Goal: Information Seeking & Learning: Learn about a topic

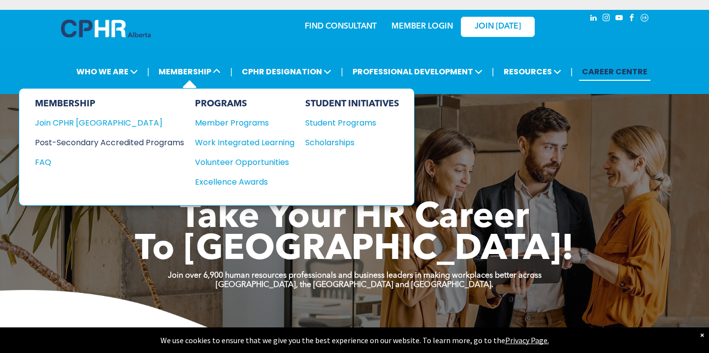
click at [96, 140] on div "Post-Secondary Accredited Programs" at bounding box center [102, 142] width 134 height 12
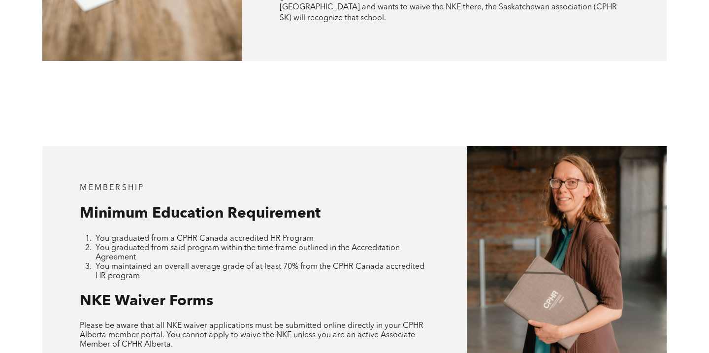
scroll to position [845, 0]
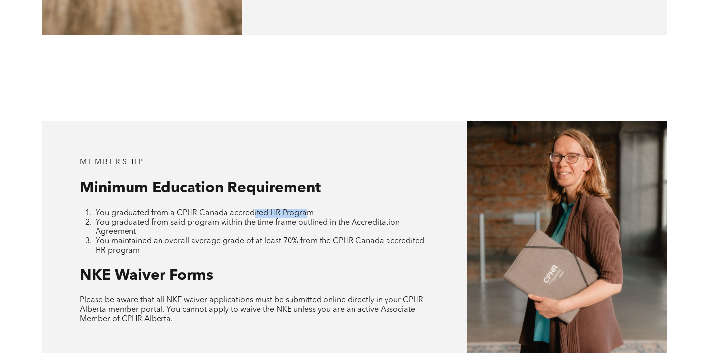
drag, startPoint x: 254, startPoint y: 182, endPoint x: 303, endPoint y: 184, distance: 49.3
click at [303, 209] on span "You graduated from a CPHR Canada accredited HR Program" at bounding box center [205, 213] width 218 height 8
click at [302, 237] on li "You maintained an overall average grade of at least 70% from the CPHR Canada ac…" at bounding box center [263, 246] width 334 height 19
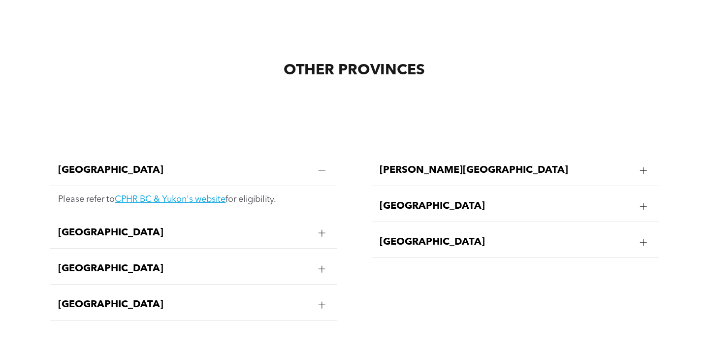
scroll to position [2101, 0]
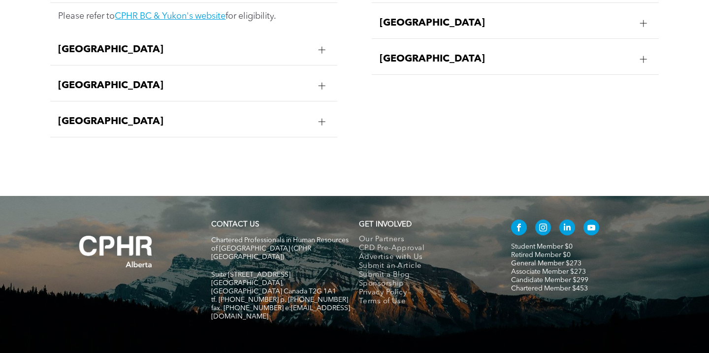
click at [270, 130] on div "British Columbia Please refer to CPHR BC & Yukon's website for eligibility. Man…" at bounding box center [193, 69] width 303 height 210
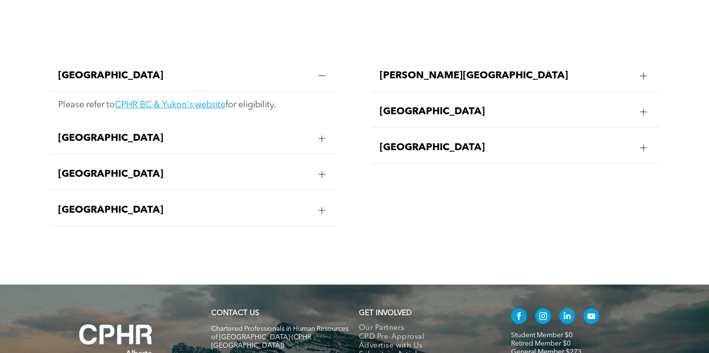
scroll to position [2000, 0]
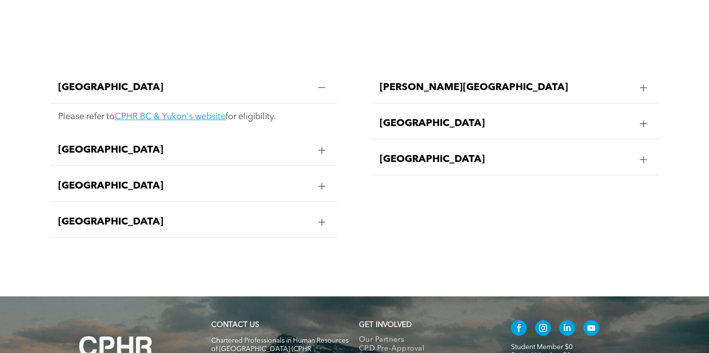
click at [318, 143] on div at bounding box center [322, 150] width 15 height 15
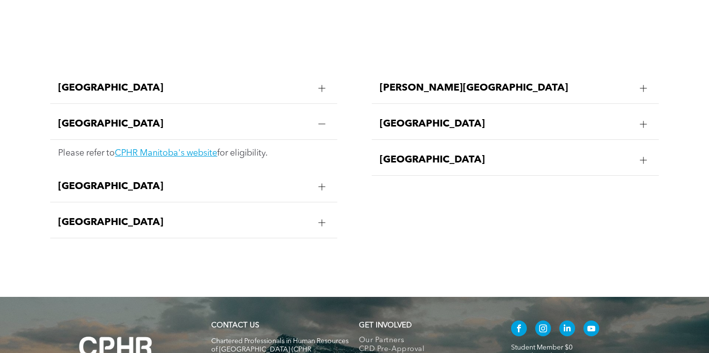
scroll to position [2001, 0]
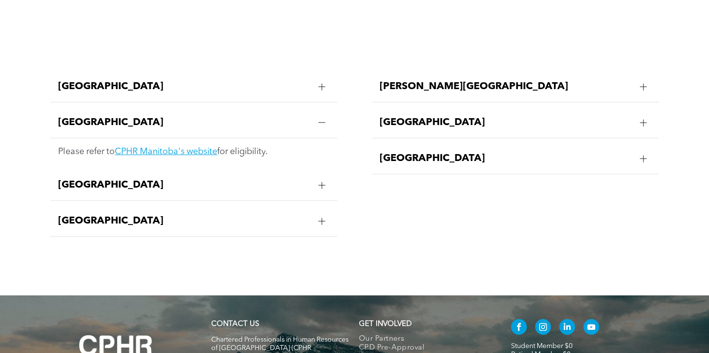
click at [322, 119] on div at bounding box center [322, 122] width 0 height 7
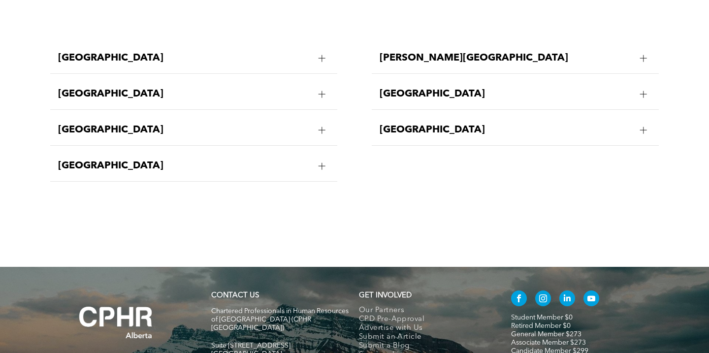
scroll to position [2101, 0]
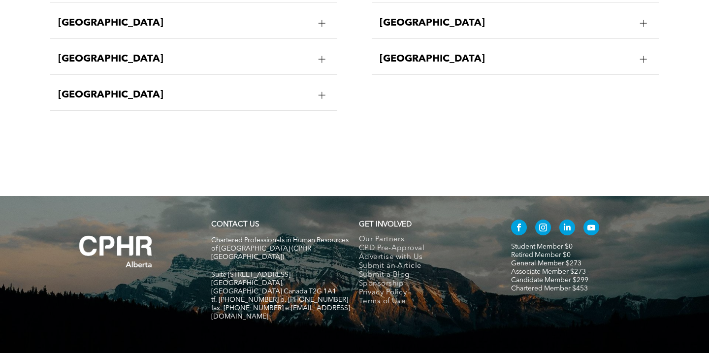
click at [535, 277] on link "Candidate Member $299" at bounding box center [549, 280] width 77 height 7
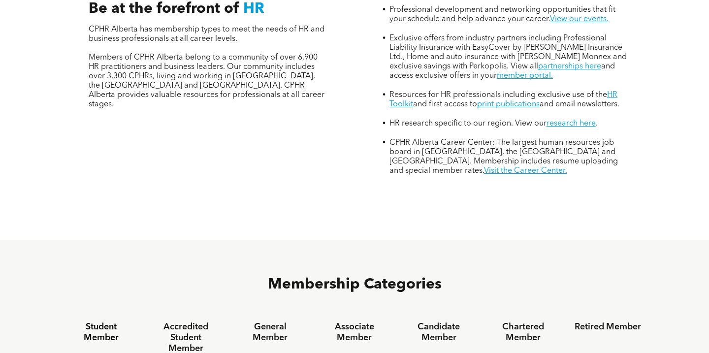
scroll to position [470, 0]
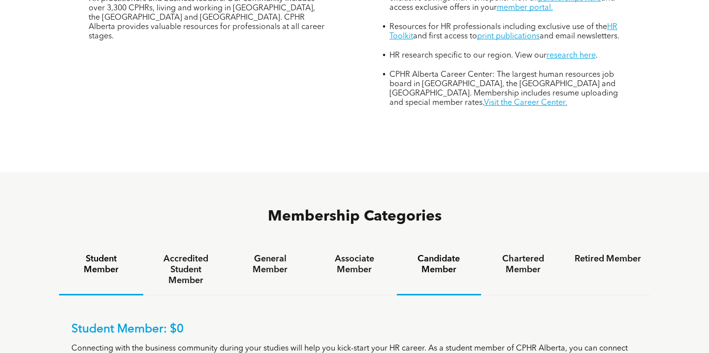
click at [451, 254] on h4 "Candidate Member" at bounding box center [439, 265] width 67 height 22
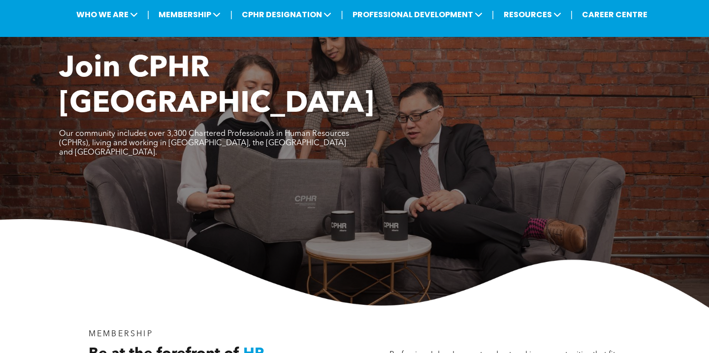
scroll to position [0, 0]
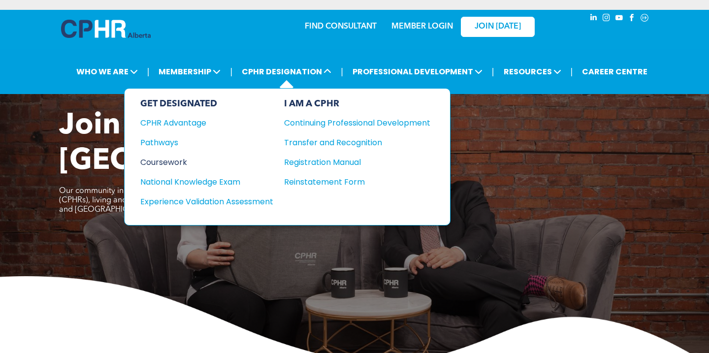
click at [174, 161] on div "Coursework" at bounding box center [200, 162] width 120 height 12
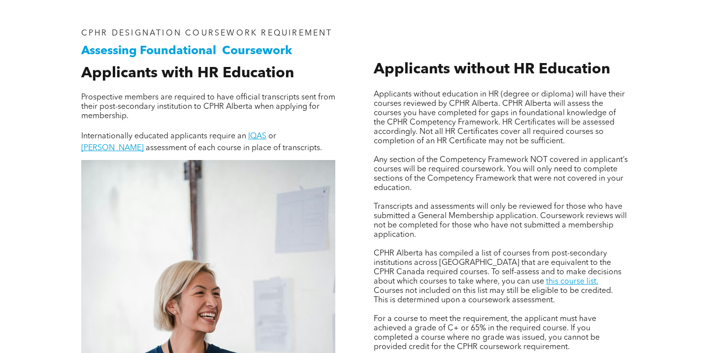
scroll to position [641, 0]
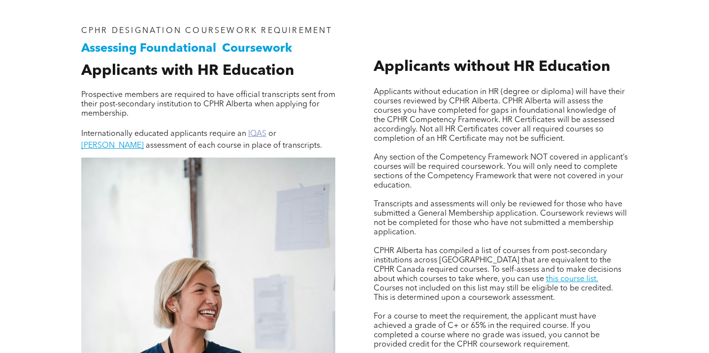
click at [261, 133] on link "IQAS" at bounding box center [257, 134] width 18 height 8
click at [144, 142] on link "WES" at bounding box center [112, 146] width 63 height 8
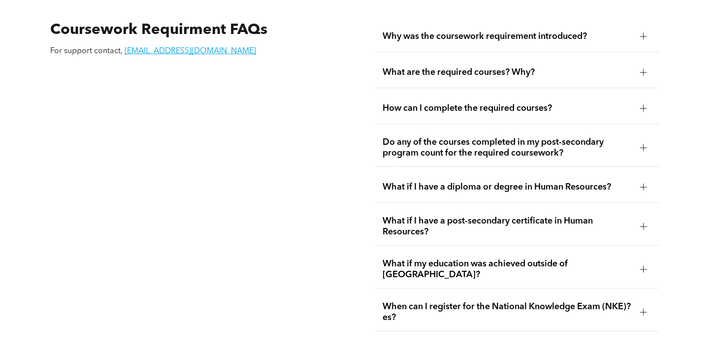
scroll to position [1749, 0]
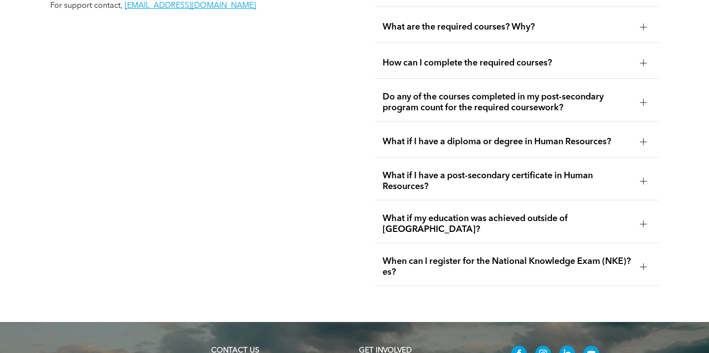
click at [421, 170] on span "What if I have a post-secondary certificate in Human Resources?" at bounding box center [507, 181] width 249 height 22
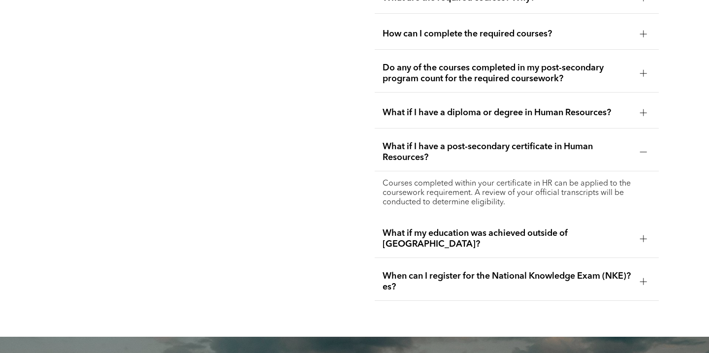
scroll to position [1777, 0]
drag, startPoint x: 420, startPoint y: 226, endPoint x: 390, endPoint y: 229, distance: 29.7
click at [420, 229] on span "What if my education was achieved outside of Canada?" at bounding box center [507, 240] width 249 height 22
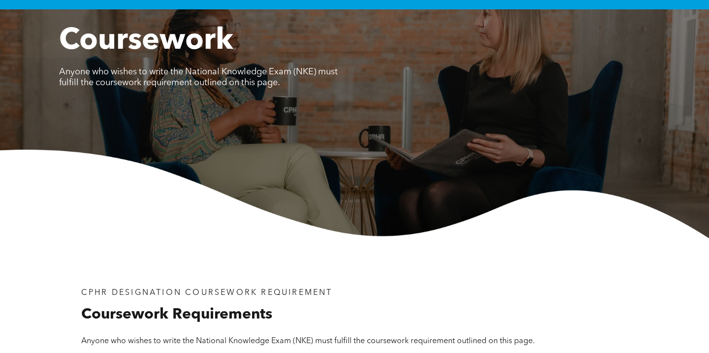
scroll to position [0, 0]
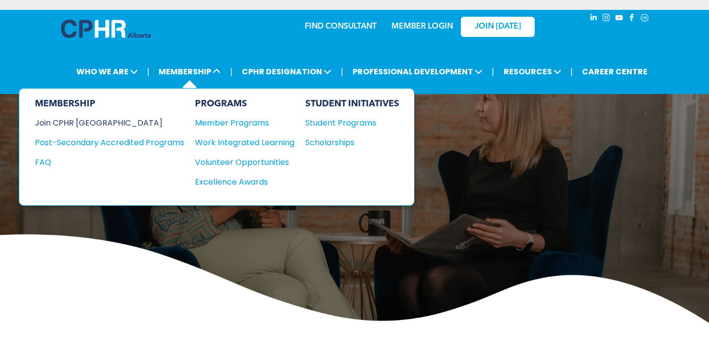
click at [88, 125] on div "Join CPHR [GEOGRAPHIC_DATA]" at bounding box center [102, 123] width 134 height 12
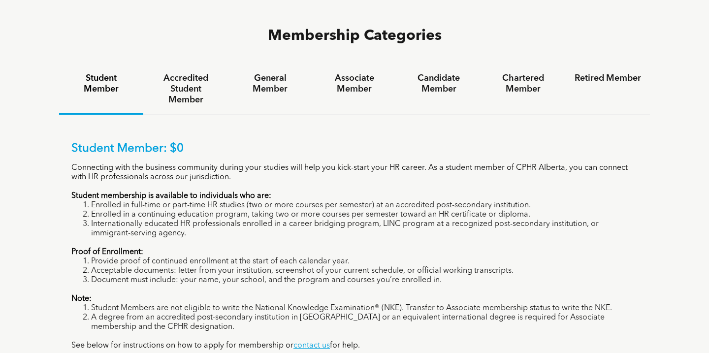
scroll to position [653, 0]
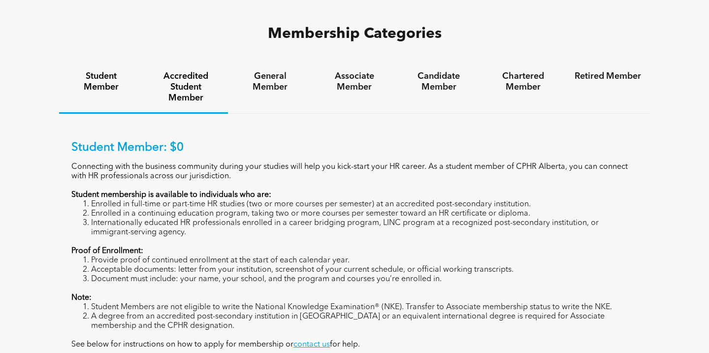
click at [199, 71] on h4 "Accredited Student Member" at bounding box center [185, 87] width 67 height 33
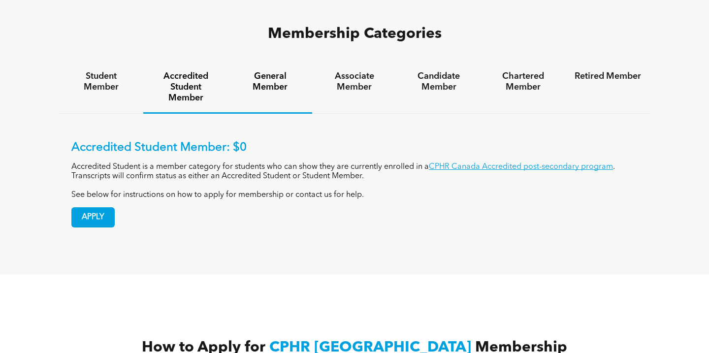
click at [281, 71] on h4 "General Member" at bounding box center [270, 82] width 67 height 22
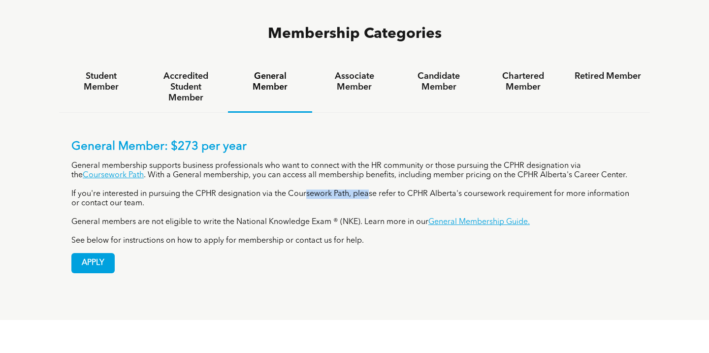
drag, startPoint x: 308, startPoint y: 147, endPoint x: 369, endPoint y: 148, distance: 60.6
click at [369, 190] on p "If you're interested in pursuing the CPHR designation via the Coursework Path, …" at bounding box center [354, 199] width 567 height 19
click at [315, 218] on p "General members are not eligible to write the National Knowledge Exam ® (NKE). …" at bounding box center [354, 222] width 567 height 9
drag, startPoint x: 118, startPoint y: 178, endPoint x: 210, endPoint y: 192, distance: 93.6
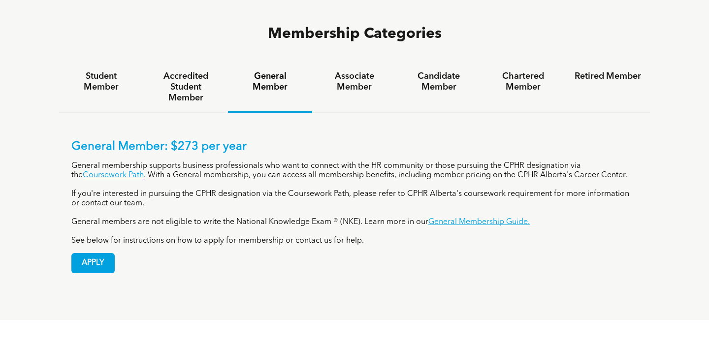
click at [208, 218] on p "General members are not eligible to write the National Knowledge Exam ® (NKE). …" at bounding box center [354, 222] width 567 height 9
click at [218, 246] on div "APPLY" at bounding box center [354, 260] width 567 height 28
click at [127, 171] on link "Coursework Path" at bounding box center [113, 175] width 61 height 8
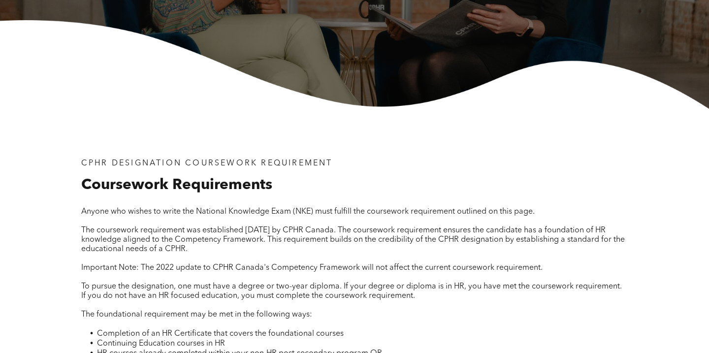
scroll to position [212, 0]
